Goal: Find specific page/section: Find specific page/section

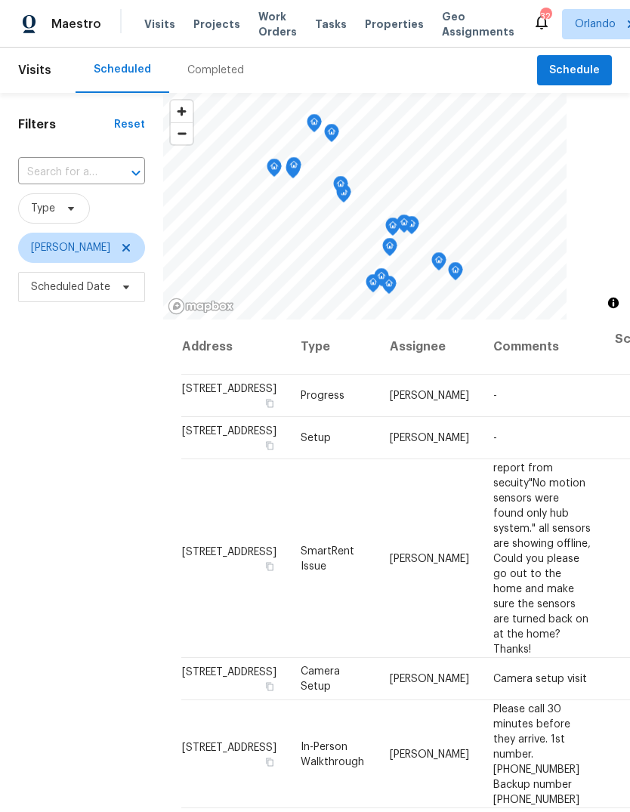
click at [60, 170] on input "text" at bounding box center [60, 172] width 85 height 23
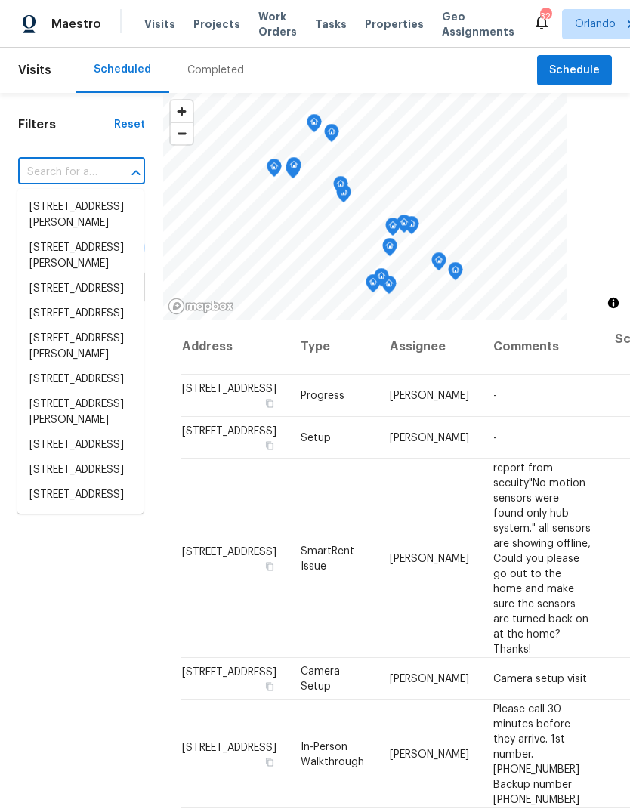
paste input "[STREET_ADDRESS]"
type input "[STREET_ADDRESS]"
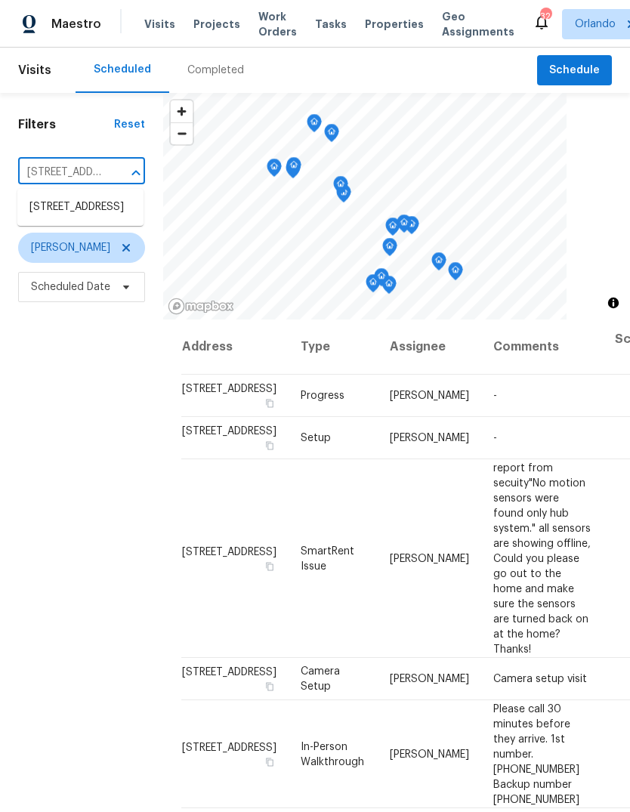
click at [54, 220] on li "[STREET_ADDRESS]" at bounding box center [80, 207] width 126 height 25
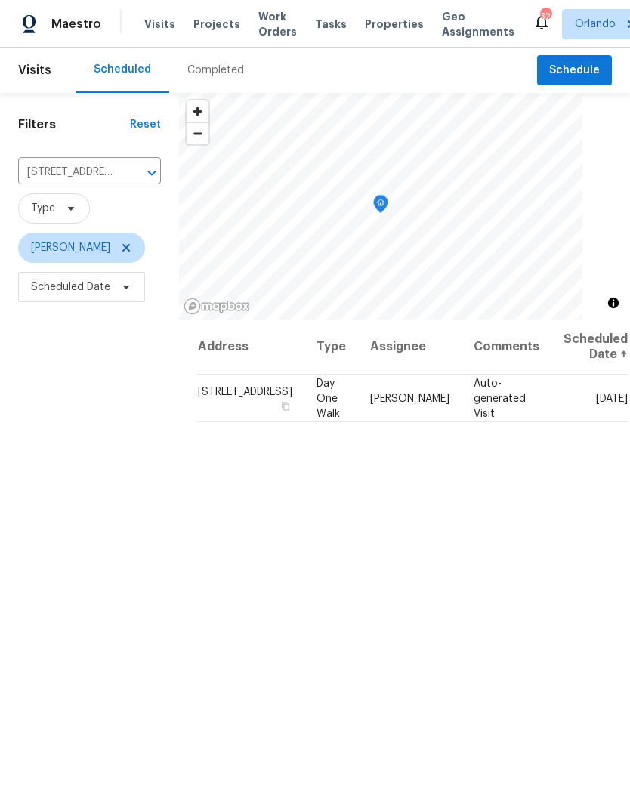
click at [199, 66] on div "Completed" at bounding box center [215, 70] width 57 height 15
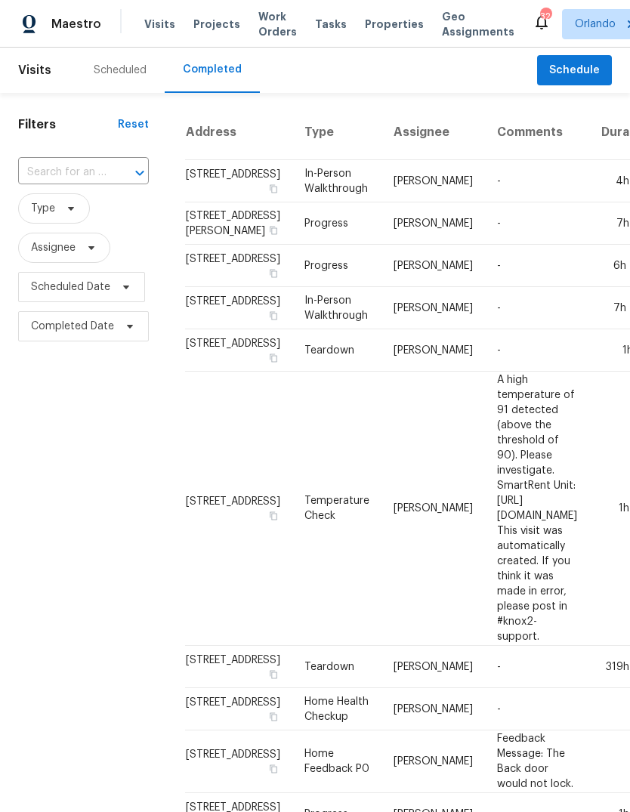
click at [68, 168] on input "text" at bounding box center [62, 172] width 88 height 23
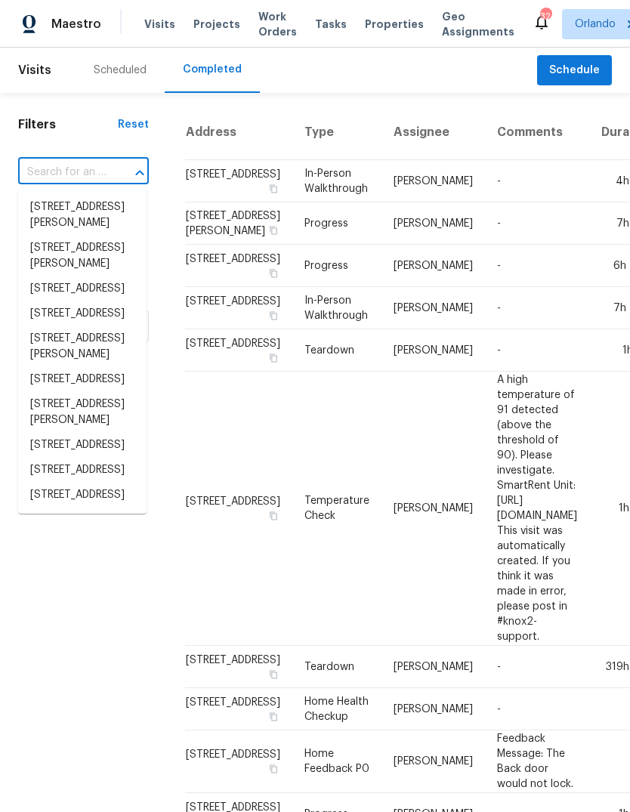
paste input "[STREET_ADDRESS]"
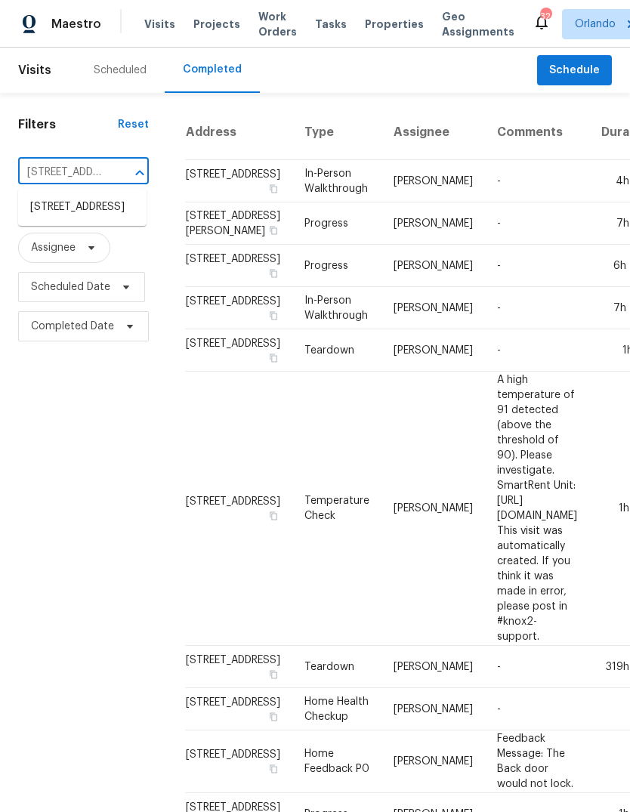
type input "[STREET_ADDRESS]"
click at [66, 215] on li "[STREET_ADDRESS]" at bounding box center [82, 207] width 128 height 25
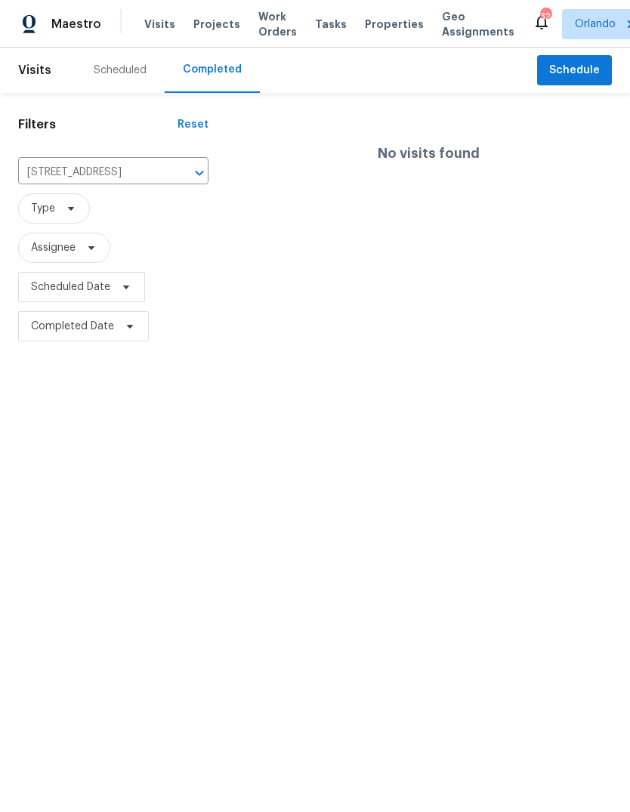
click at [142, 66] on div "Scheduled" at bounding box center [120, 70] width 53 height 15
